Goal: Complete application form

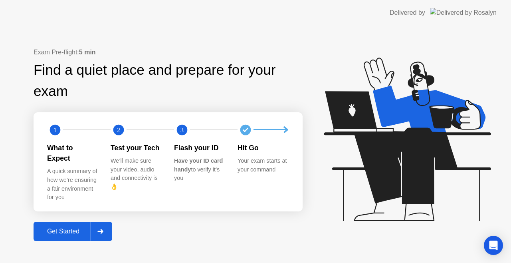
click at [62, 228] on div "Get Started" at bounding box center [63, 231] width 55 height 7
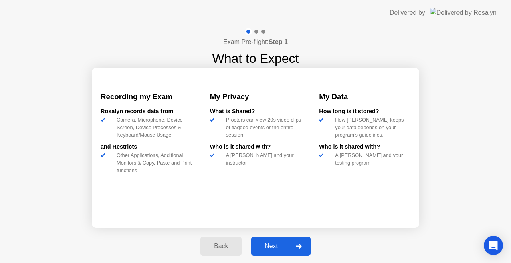
click at [267, 242] on div "Next" at bounding box center [272, 245] width 36 height 7
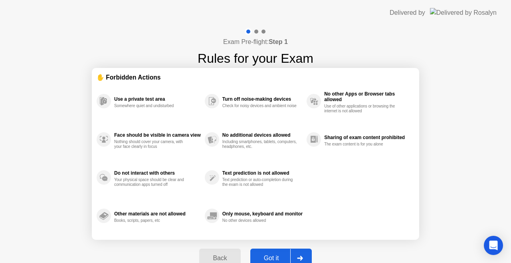
click at [279, 260] on div "Got it" at bounding box center [272, 257] width 38 height 7
select select "Available cameras"
select select "Available speakers"
select select "Available microphones"
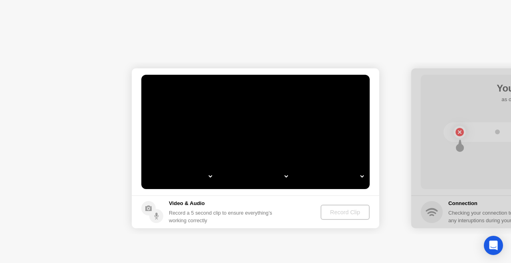
select select "*"
select select "**********"
select select "*******"
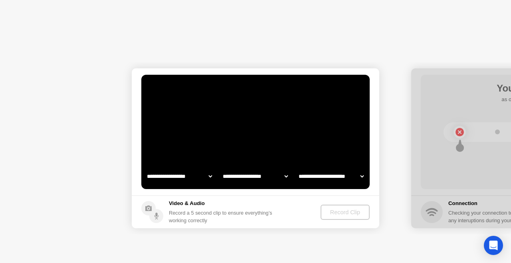
select select "*******"
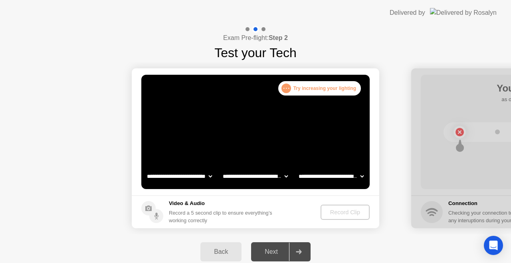
click at [339, 213] on div "Record Clip" at bounding box center [345, 212] width 43 height 6
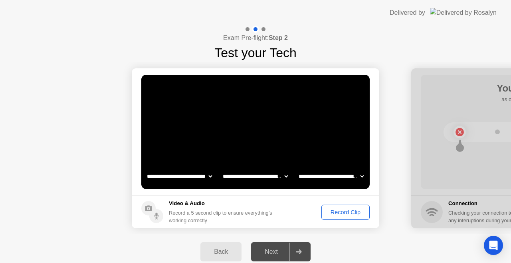
click at [339, 213] on div "Record Clip" at bounding box center [345, 212] width 43 height 6
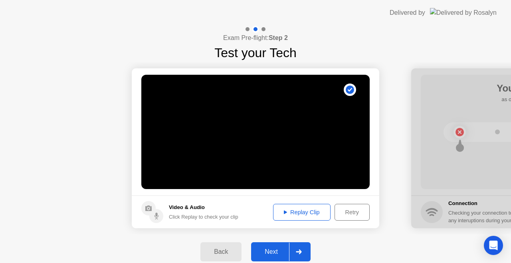
click at [313, 212] on div "Replay Clip" at bounding box center [302, 212] width 52 height 6
click at [288, 252] on div "Next" at bounding box center [272, 251] width 36 height 7
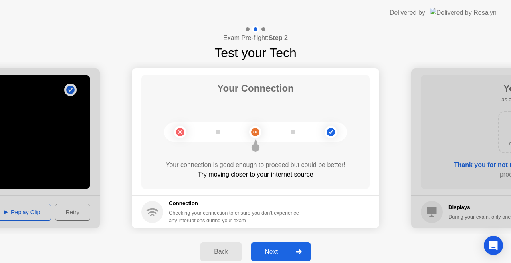
click at [288, 252] on div "Next" at bounding box center [272, 251] width 36 height 7
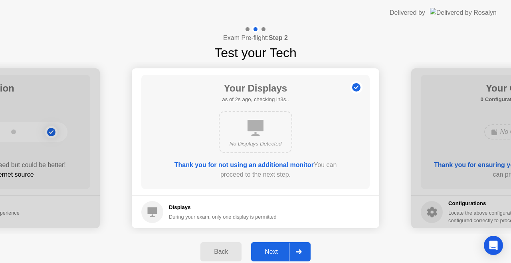
click at [264, 252] on div "Next" at bounding box center [272, 251] width 36 height 7
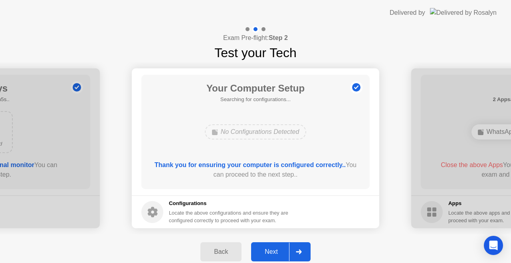
click at [272, 253] on div "Next" at bounding box center [272, 251] width 36 height 7
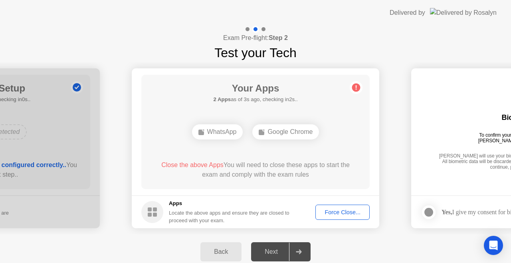
click at [335, 214] on div "Force Close..." at bounding box center [342, 212] width 49 height 6
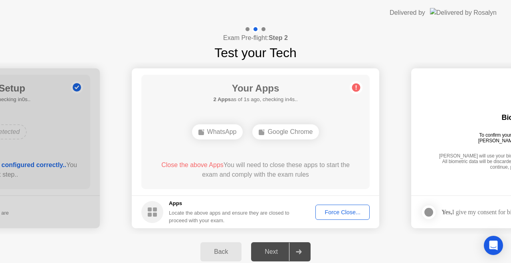
click at [327, 211] on div "Force Close..." at bounding box center [342, 212] width 49 height 6
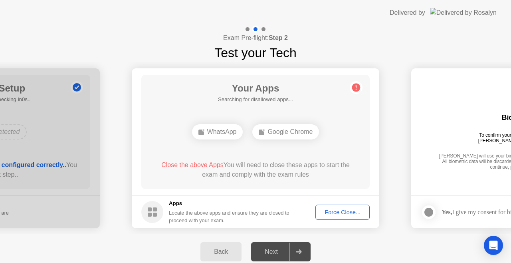
click at [276, 251] on div "Next" at bounding box center [272, 251] width 36 height 7
click at [351, 211] on div "Force Close..." at bounding box center [342, 212] width 49 height 6
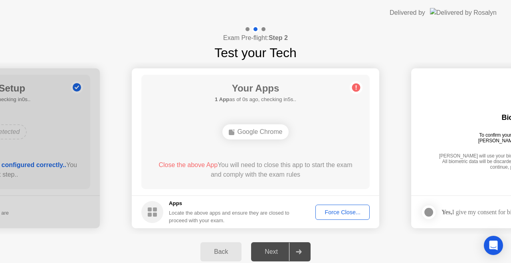
click at [325, 212] on div "Force Close..." at bounding box center [342, 212] width 49 height 6
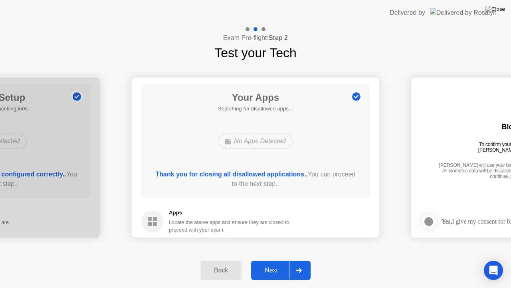
click at [265, 262] on div "Next" at bounding box center [272, 269] width 36 height 7
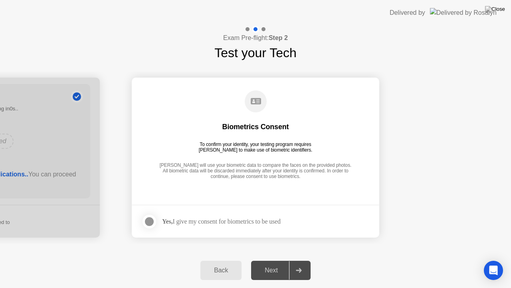
click at [265, 262] on div "Next" at bounding box center [272, 269] width 36 height 7
click at [152, 218] on div at bounding box center [150, 221] width 10 height 10
click at [281, 262] on div "Next" at bounding box center [272, 269] width 36 height 7
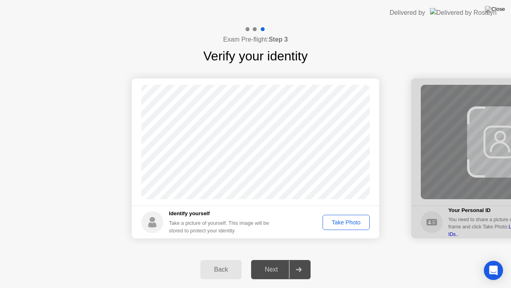
click at [328, 226] on button "Take Photo" at bounding box center [346, 221] width 47 height 15
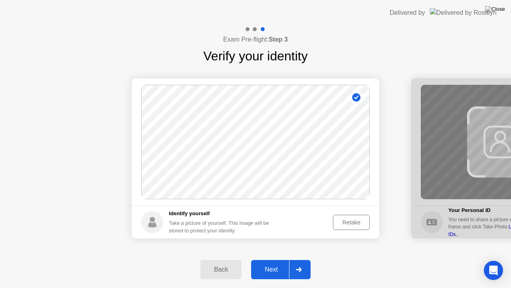
click at [278, 262] on div "Next" at bounding box center [272, 269] width 36 height 7
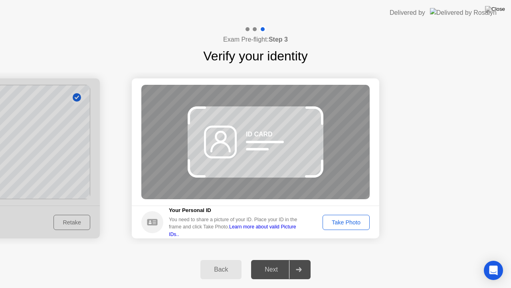
click at [325, 217] on button "Take Photo" at bounding box center [346, 221] width 47 height 15
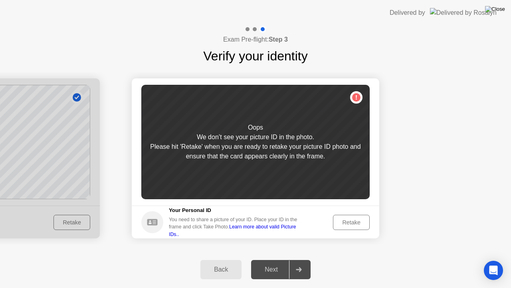
click at [501, 11] on img at bounding box center [495, 9] width 20 height 6
